Goal: Navigation & Orientation: Find specific page/section

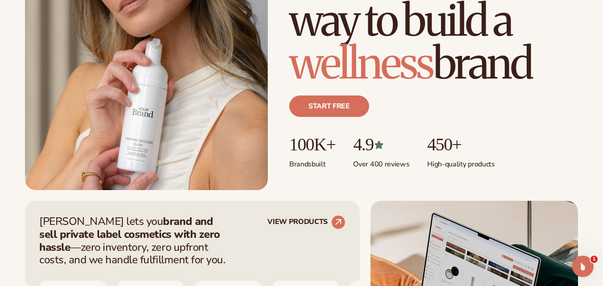
scroll to position [179, 0]
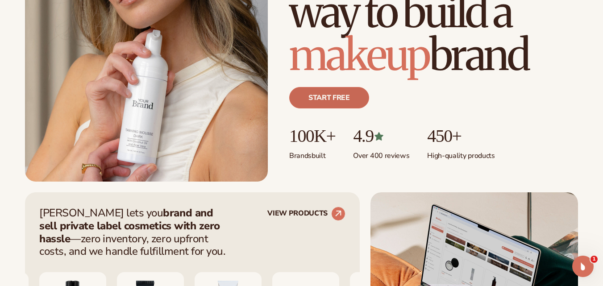
click at [339, 96] on link "Start free" at bounding box center [329, 97] width 80 height 21
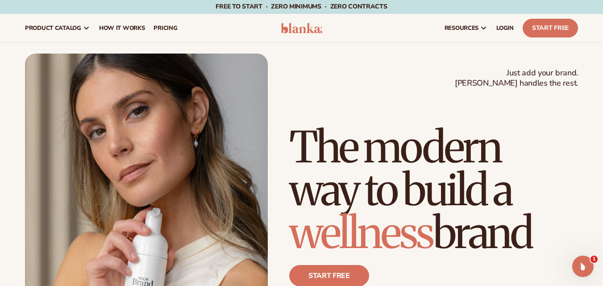
scroll to position [0, 0]
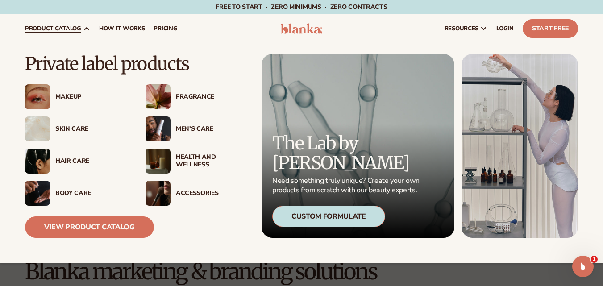
click at [75, 127] on div "Skin Care" at bounding box center [91, 129] width 72 height 8
